Goal: Find specific page/section: Find specific page/section

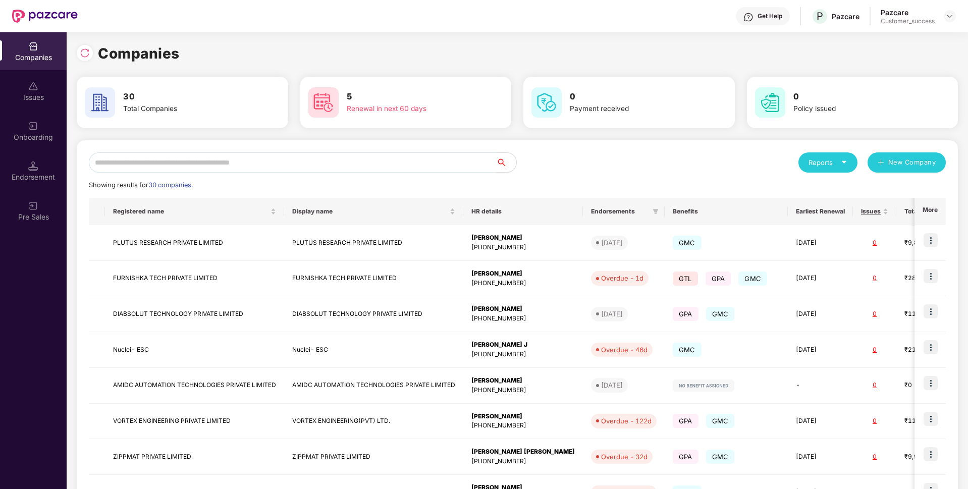
click at [307, 160] on input "text" at bounding box center [292, 162] width 407 height 20
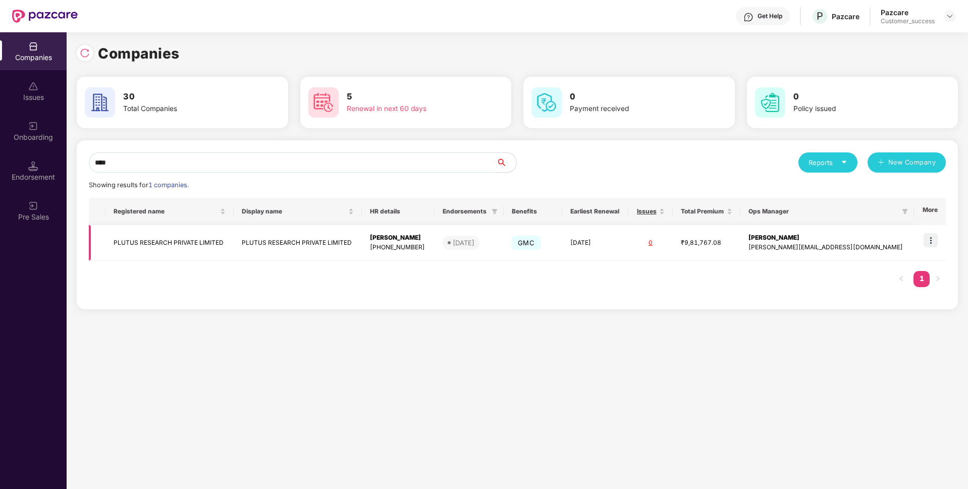
type input "****"
click at [166, 247] on td "PLUTUS RESEARCH PRIVATE LIMITED" at bounding box center [169, 243] width 128 height 36
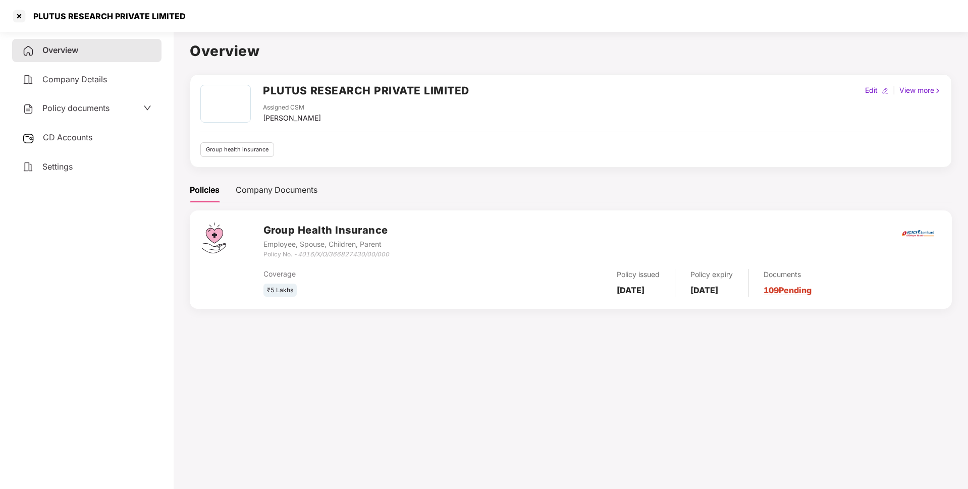
click at [97, 15] on div "PLUTUS RESEARCH PRIVATE LIMITED" at bounding box center [106, 16] width 158 height 10
copy div "PLUTUS RESEARCH PRIVATE LIMITED"
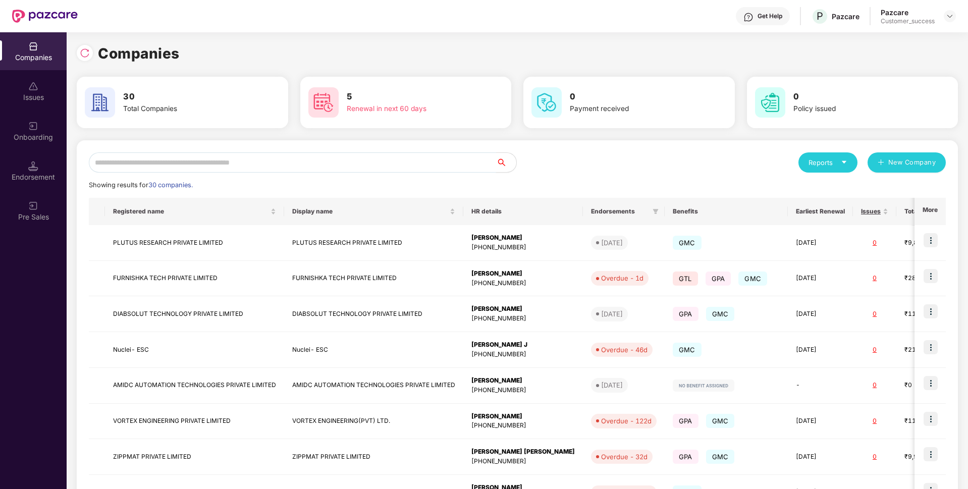
click at [275, 158] on input "text" at bounding box center [292, 162] width 407 height 20
type input "*"
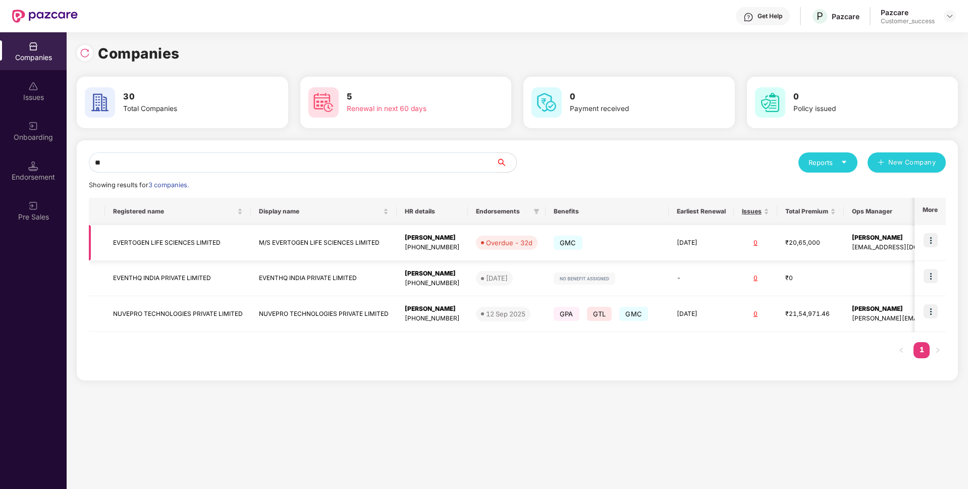
type input "**"
click at [142, 238] on td "EVERTOGEN LIFE SCIENCES LIMITED" at bounding box center [178, 243] width 146 height 36
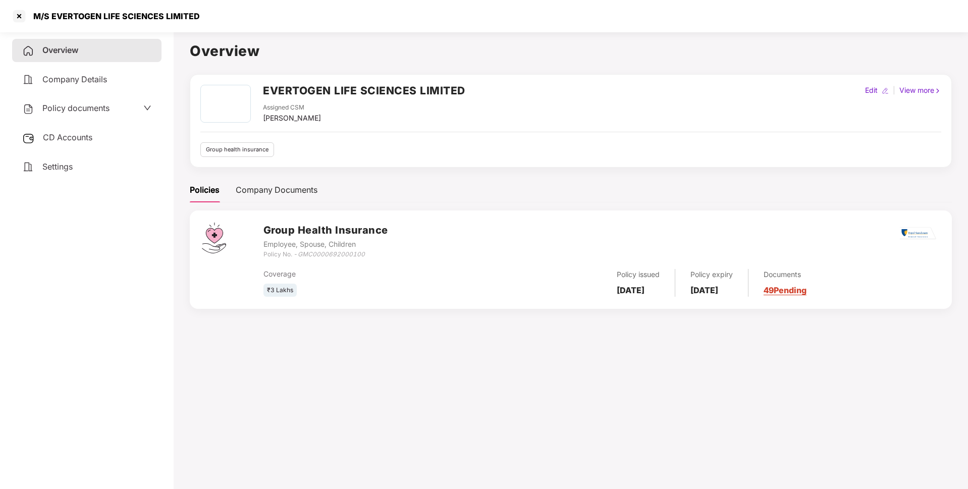
click at [91, 16] on div "M/S EVERTOGEN LIFE SCIENCES LIMITED" at bounding box center [113, 16] width 173 height 10
copy div "M/S EVERTOGEN LIFE SCIENCES LIMITED"
